Goal: Entertainment & Leisure: Consume media (video, audio)

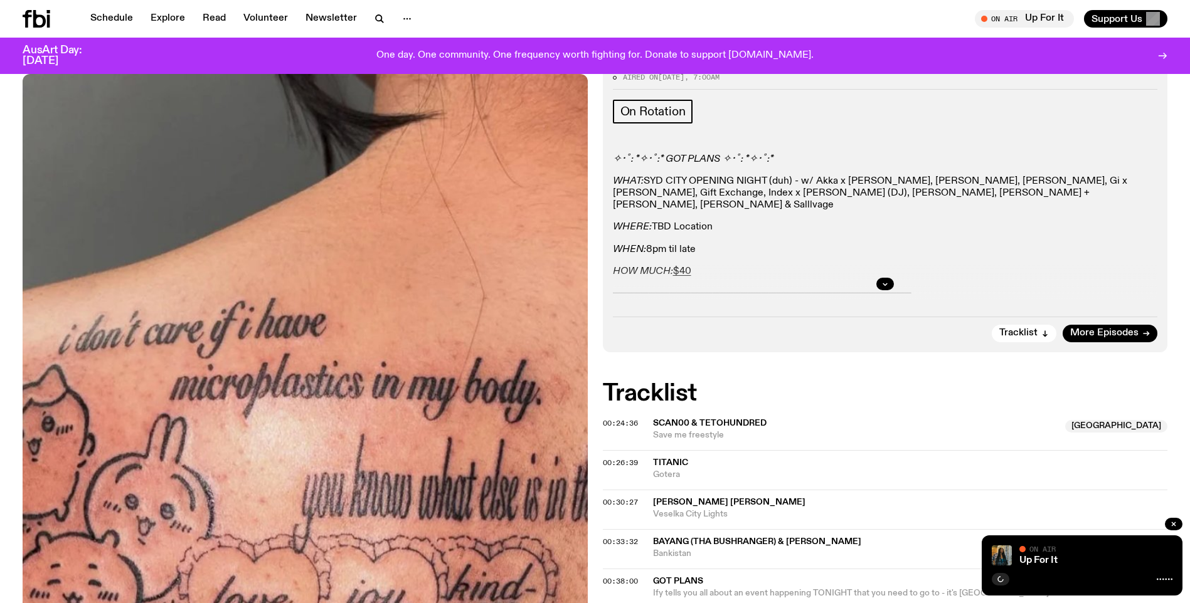
scroll to position [115, 0]
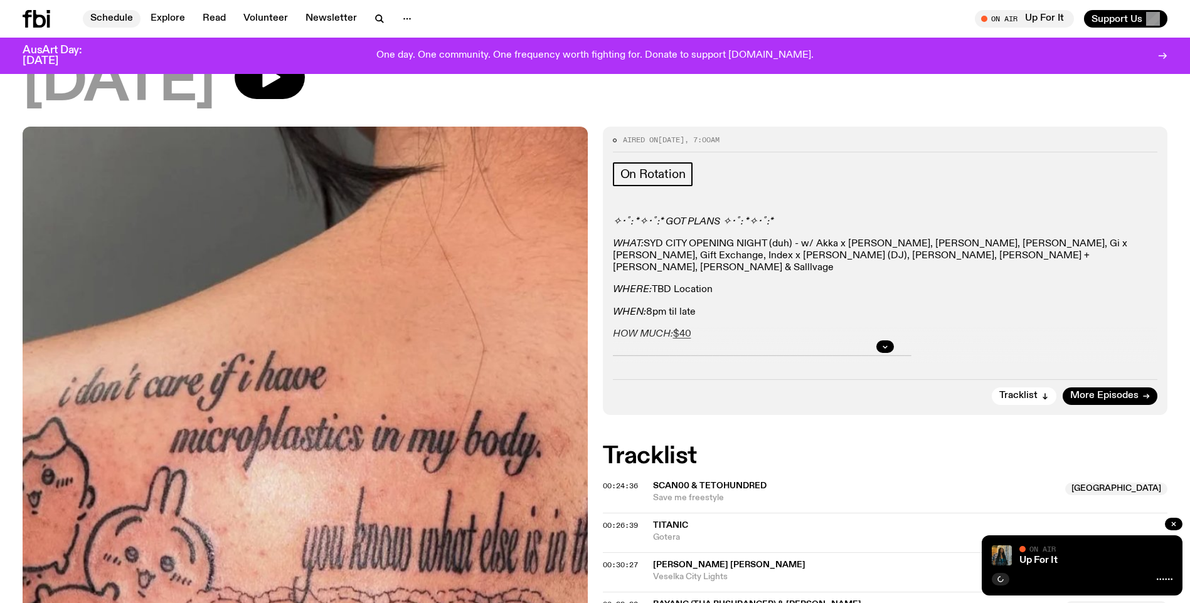
click at [92, 13] on link "Schedule" at bounding box center [112, 19] width 58 height 18
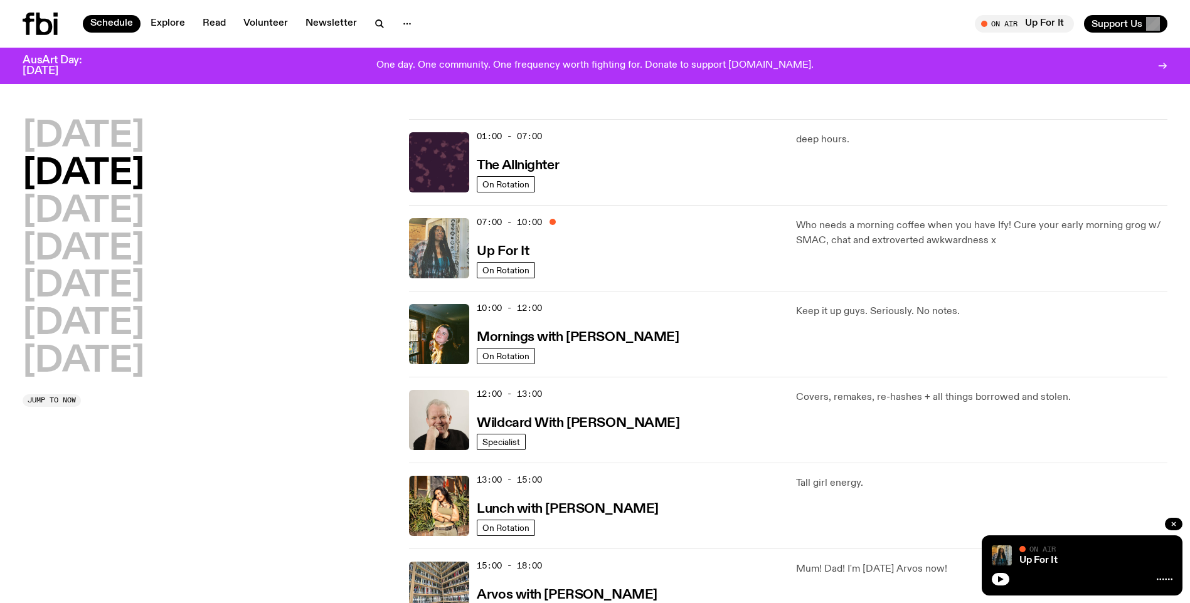
click at [440, 246] on img at bounding box center [439, 248] width 60 height 60
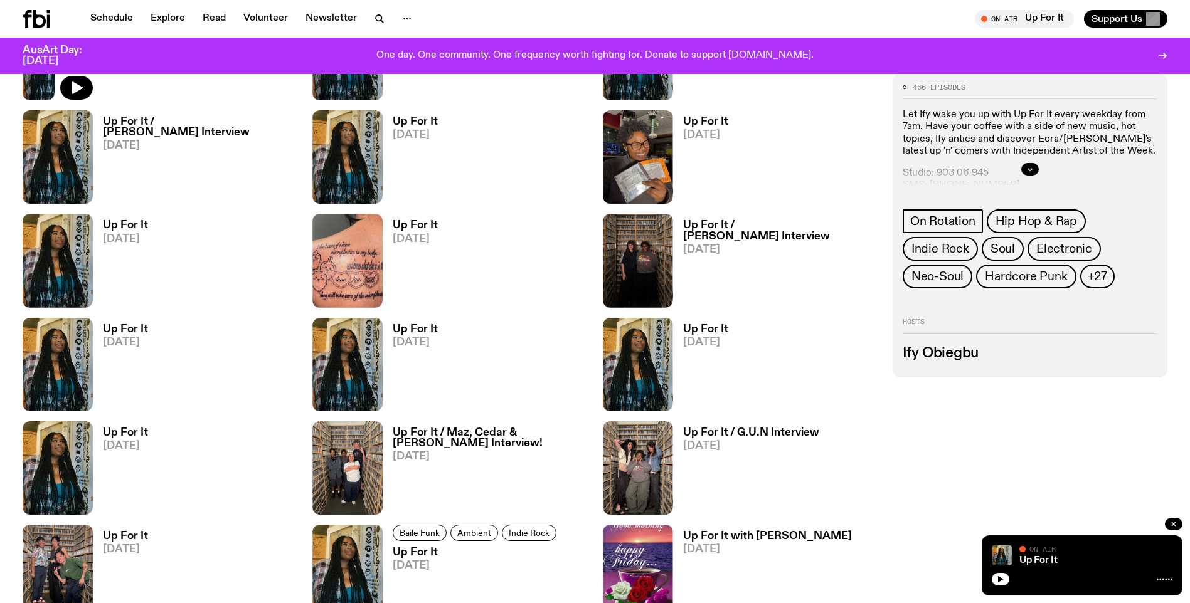
scroll to position [680, 0]
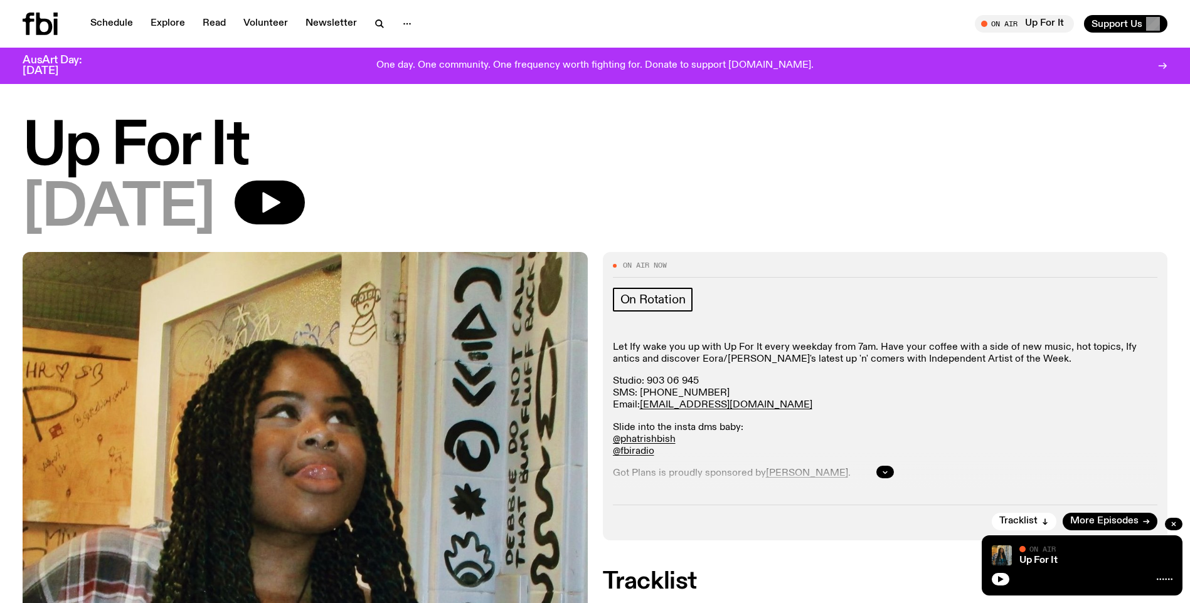
click at [1000, 580] on icon "button" at bounding box center [1001, 579] width 6 height 6
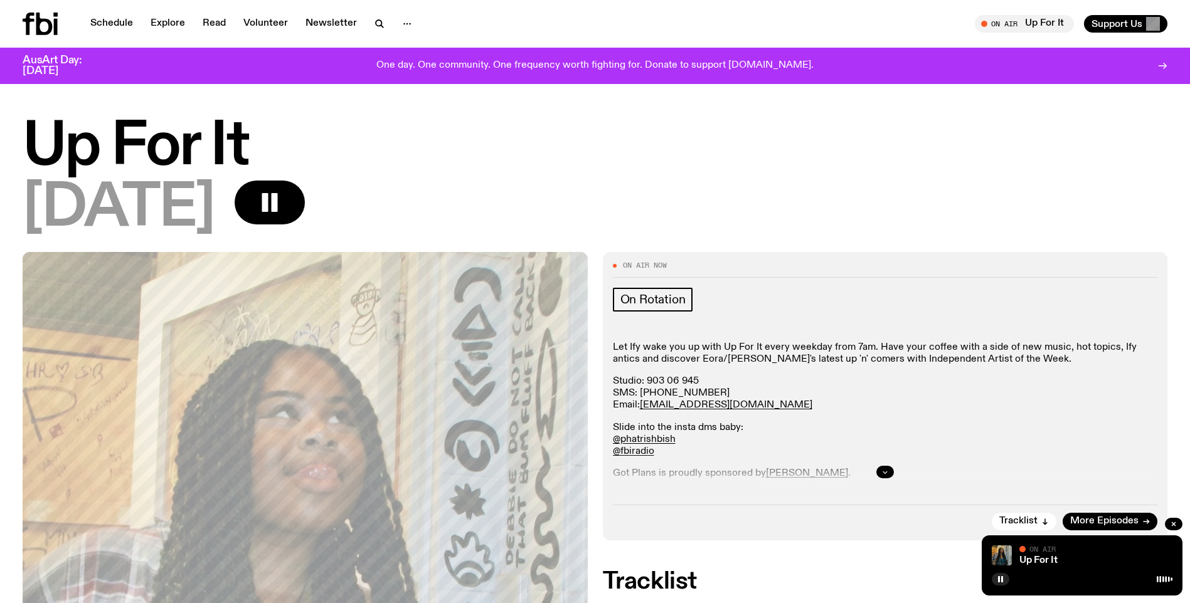
click at [882, 474] on icon "button" at bounding box center [885, 473] width 8 height 8
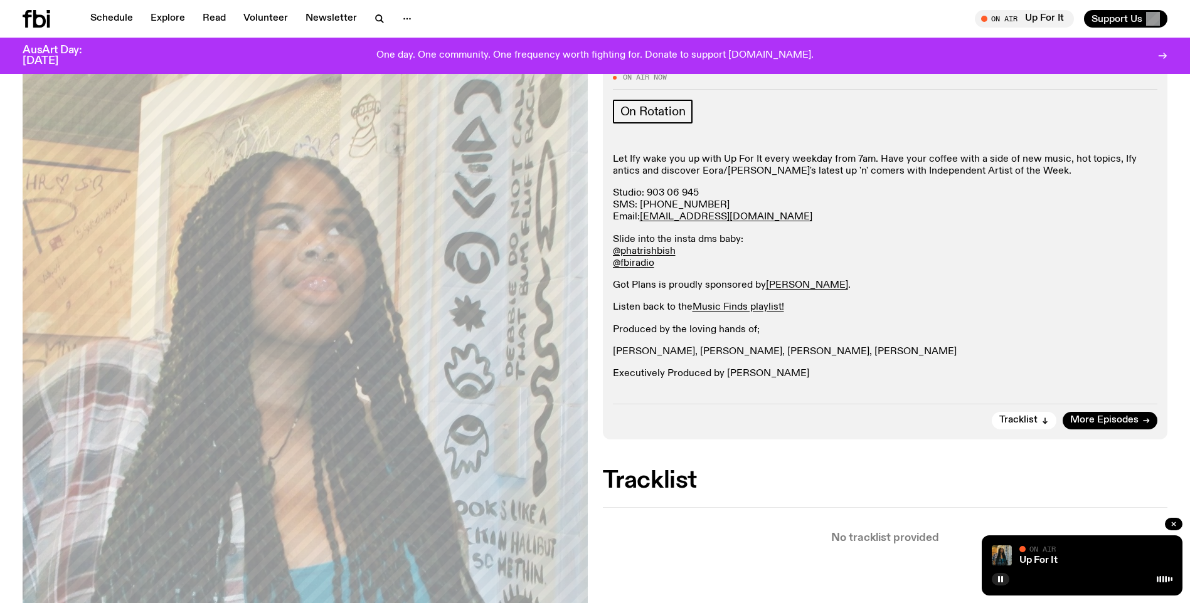
scroll to position [492, 0]
